Goal: Transaction & Acquisition: Download file/media

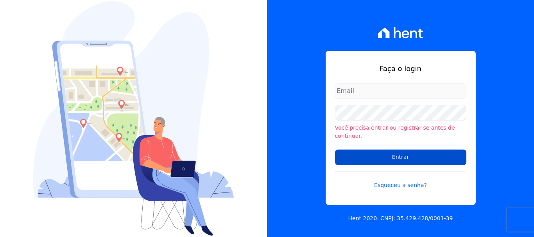
type input "[EMAIL_ADDRESS][DOMAIN_NAME]"
click at [404, 154] on input "Entrar" at bounding box center [400, 158] width 131 height 16
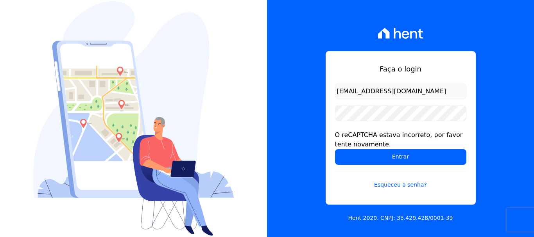
click at [335, 149] on input "Entrar" at bounding box center [400, 157] width 131 height 16
click at [489, 91] on div "Faça o login [EMAIL_ADDRESS][DOMAIN_NAME] O reCAPTCHA estava incorreto, por fav…" at bounding box center [400, 118] width 267 height 237
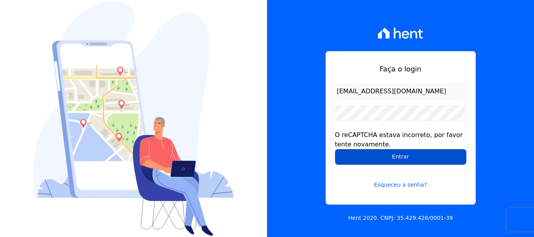
click at [399, 154] on input "Entrar" at bounding box center [400, 157] width 131 height 16
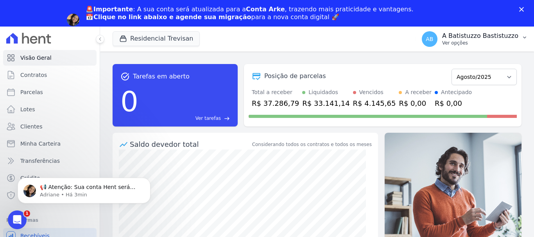
click at [433, 38] on span "AB" at bounding box center [428, 38] width 7 height 5
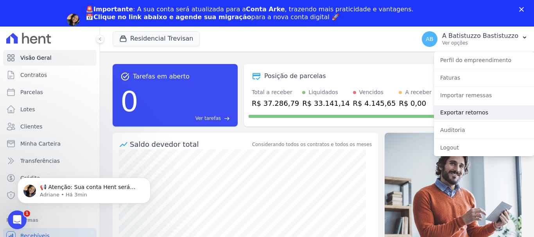
click at [451, 111] on link "Exportar retornos" at bounding box center [484, 112] width 100 height 14
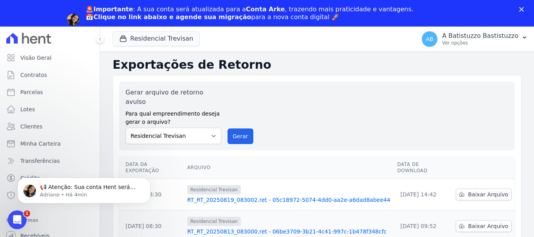
click at [257, 196] on link "RT_RT_20250819_083002.ret - 05c18972-5074-4dd0-aa2e-a6dad8abee44" at bounding box center [289, 200] width 204 height 8
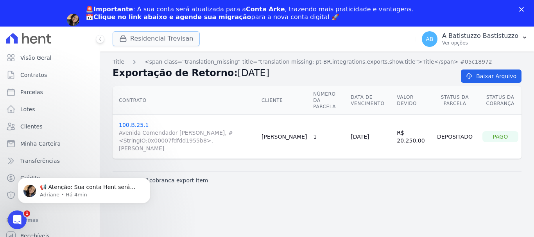
click at [171, 39] on button "Residencial Trevisan" at bounding box center [156, 38] width 87 height 15
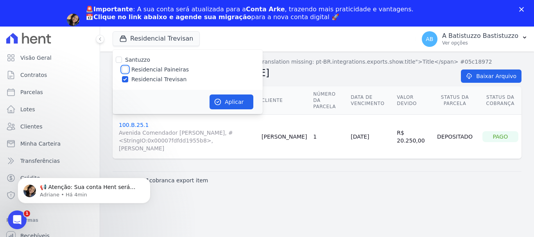
click at [122, 70] on input "Residencial Paineiras" at bounding box center [125, 69] width 6 height 6
checkbox input "true"
click at [125, 78] on input "Residencial Trevisan" at bounding box center [125, 79] width 6 height 6
checkbox input "false"
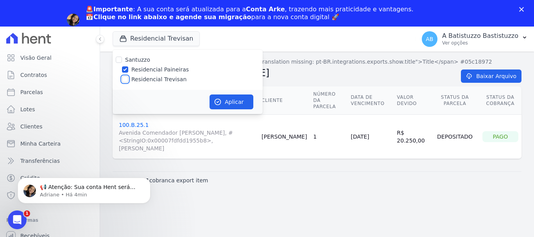
checkbox input "false"
click at [230, 100] on button "Aplicar" at bounding box center [231, 102] width 44 height 15
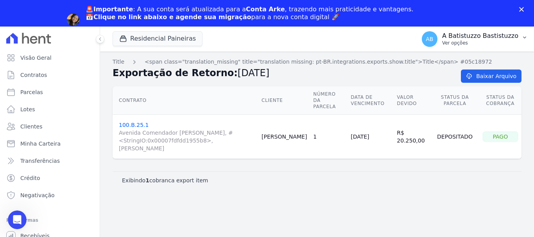
click at [437, 34] on span "AB" at bounding box center [430, 39] width 16 height 16
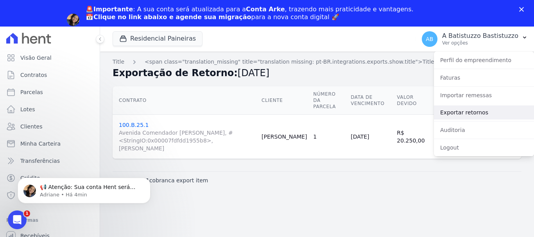
click at [451, 111] on link "Exportar retornos" at bounding box center [484, 112] width 100 height 14
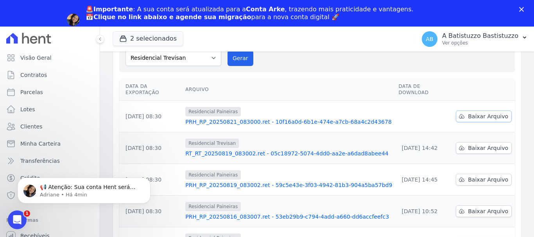
click at [490, 113] on span "Baixar Arquivo" at bounding box center [488, 117] width 40 height 8
click at [248, 118] on link "PRH_RP_20250821_083000.ret - 10f16a0d-6b1e-474e-a7cb-68a4c2d43678" at bounding box center [288, 122] width 207 height 8
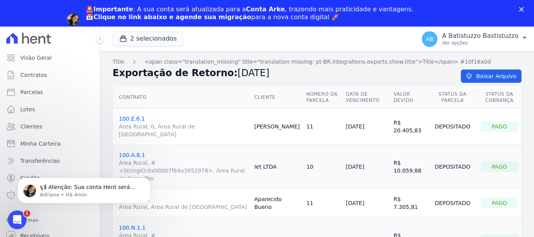
scroll to position [47, 0]
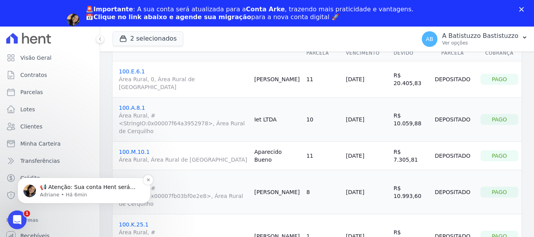
click at [80, 188] on p "📢 Atenção: Sua conta Hent será migrada para a Conta Arke! Estamos trazendo para…" at bounding box center [90, 188] width 101 height 8
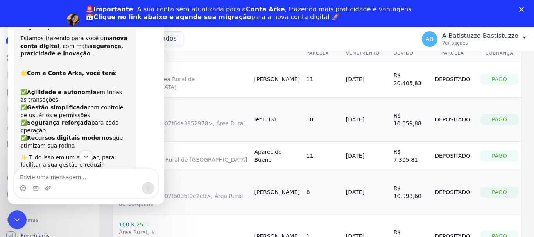
scroll to position [0, 0]
